Goal: Task Accomplishment & Management: Complete application form

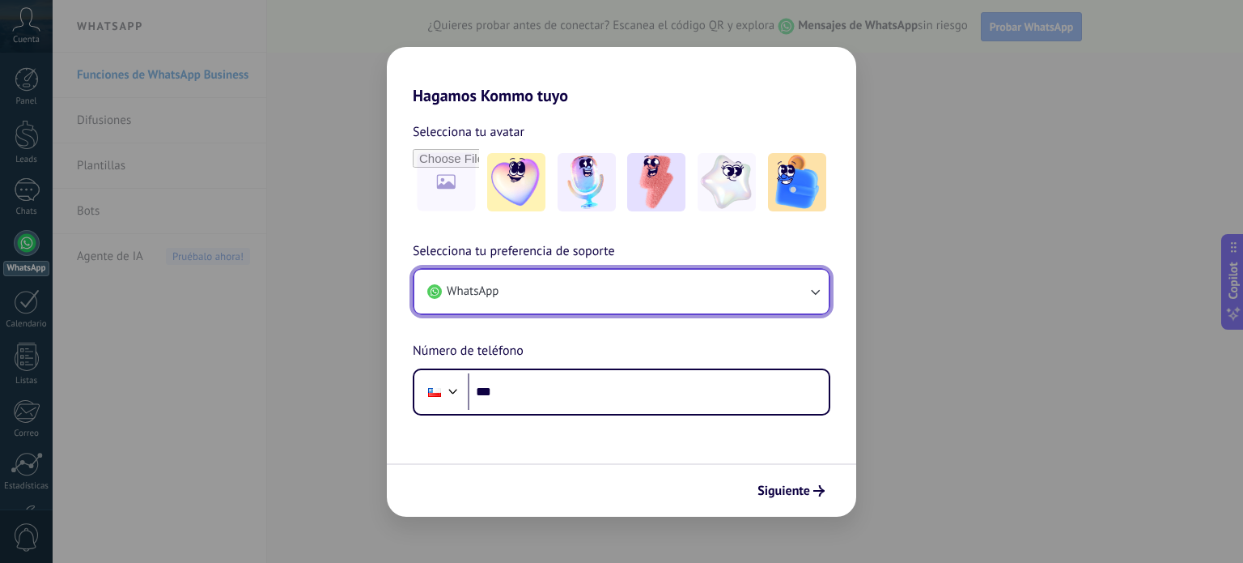
click at [726, 297] on button "WhatsApp" at bounding box center [621, 292] width 414 height 44
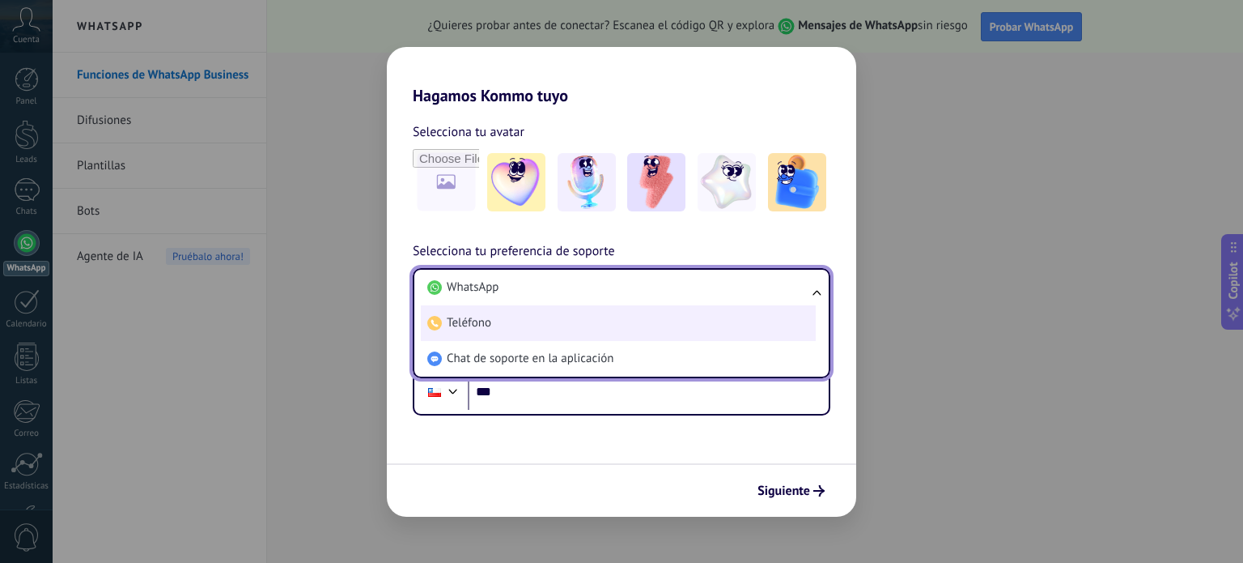
click at [698, 325] on li "Teléfono" at bounding box center [618, 323] width 395 height 36
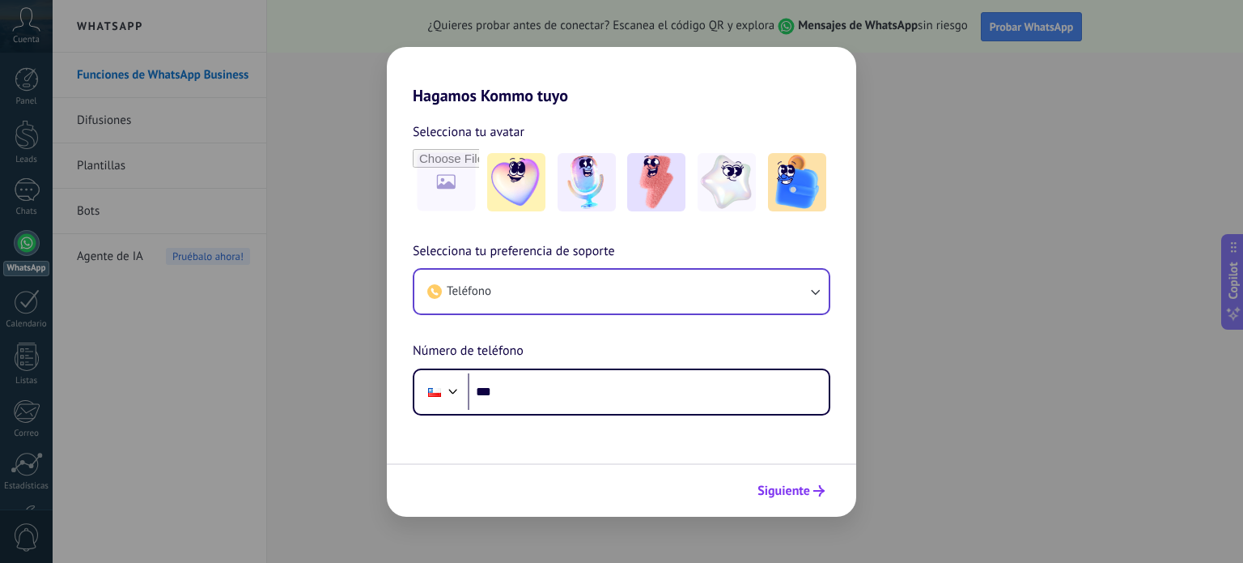
click at [771, 496] on span "Siguiente" at bounding box center [784, 490] width 53 height 11
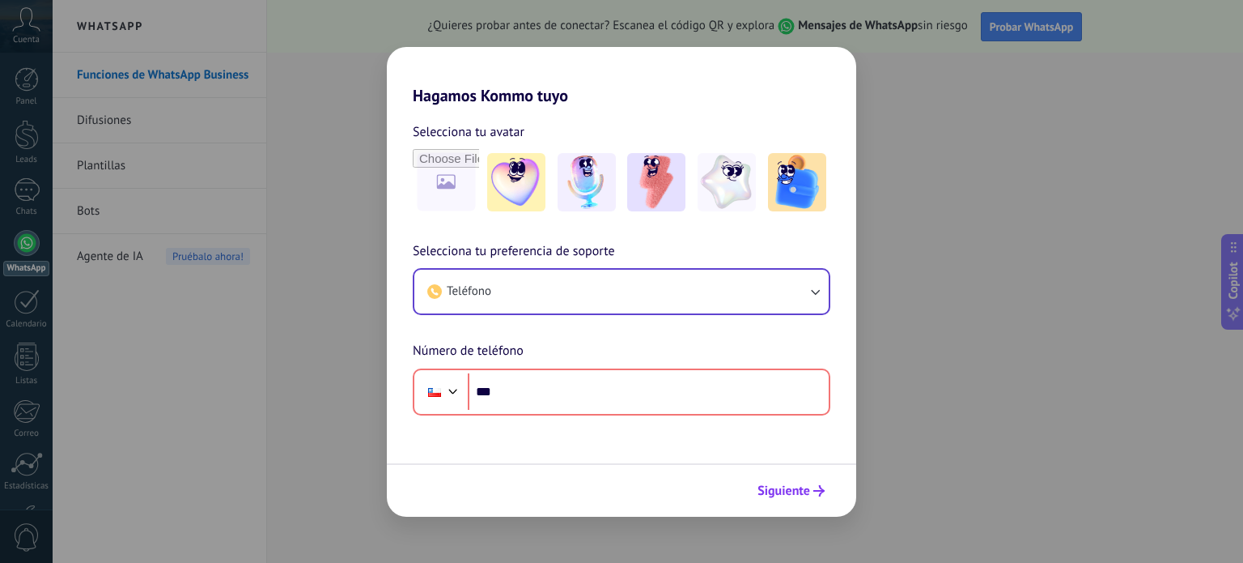
click at [771, 496] on span "Siguiente" at bounding box center [784, 490] width 53 height 11
click at [960, 494] on div "Hagamos Kommo tuyo Selecciona tu avatar Selecciona tu preferencia de soporte Te…" at bounding box center [621, 281] width 1243 height 563
click at [489, 183] on img at bounding box center [516, 182] width 58 height 58
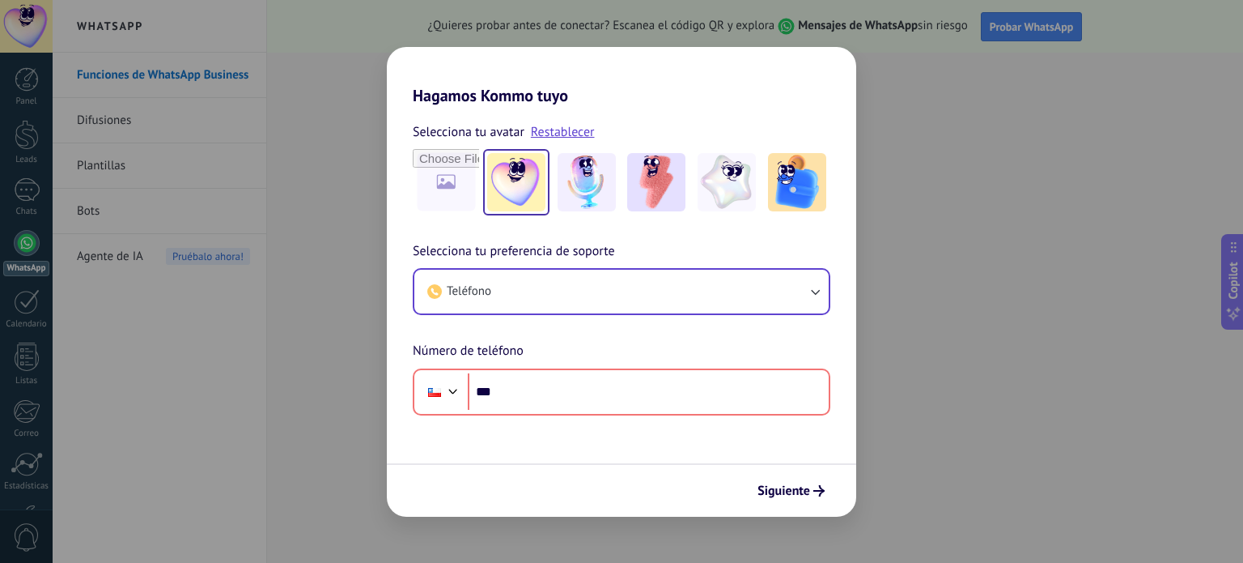
click at [295, 162] on div "Hagamos Kommo tuyo Selecciona tu avatar Restablecer Selecciona tu preferencia d…" at bounding box center [621, 281] width 1243 height 563
